Goal: Information Seeking & Learning: Learn about a topic

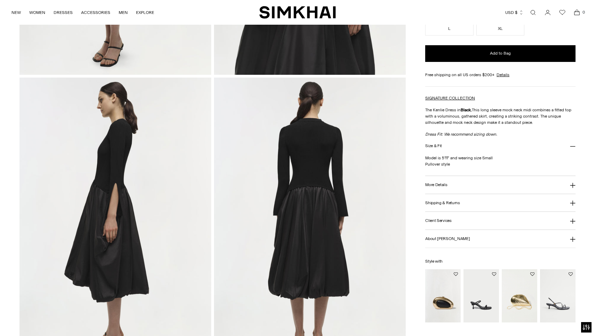
scroll to position [398, 0]
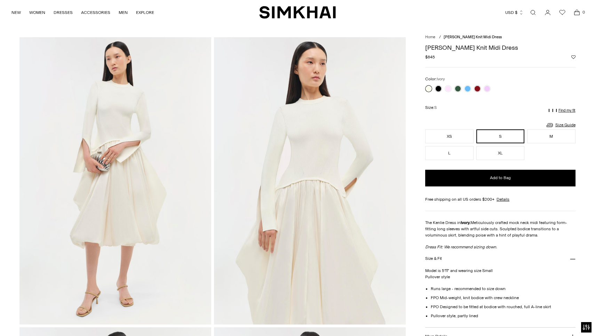
scroll to position [12, 0]
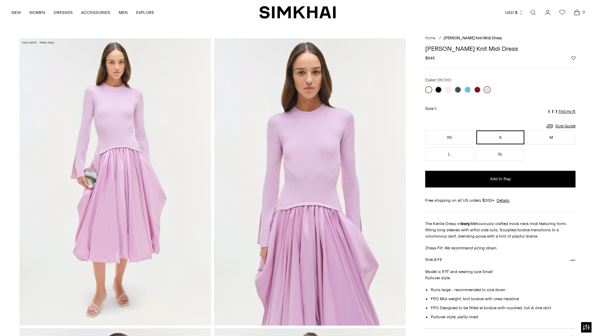
click at [488, 89] on link at bounding box center [486, 89] width 7 height 7
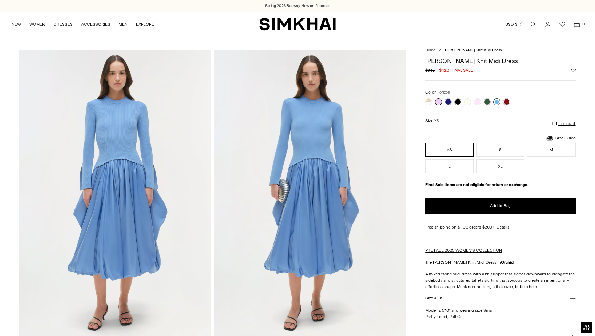
click at [495, 103] on link at bounding box center [496, 101] width 7 height 7
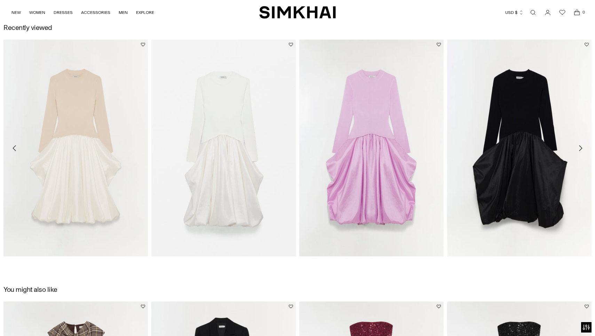
scroll to position [1210, 0]
click at [67, 262] on link "[PERSON_NAME] Knit Midi Dress" at bounding box center [35, 264] width 64 height 5
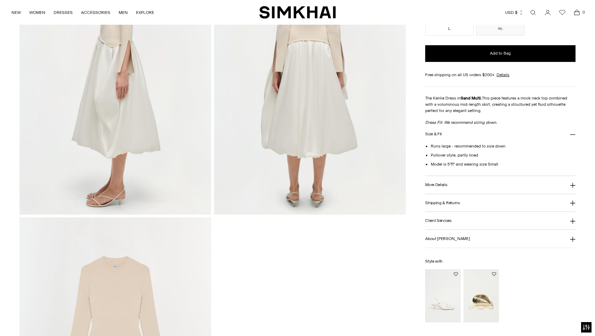
scroll to position [416, 0]
